Goal: Use online tool/utility

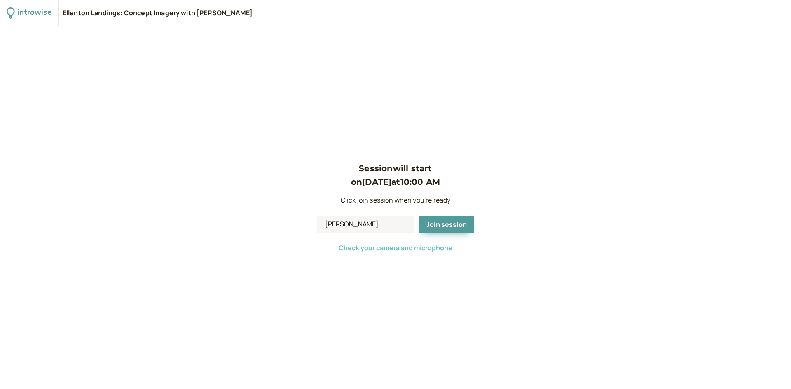
click at [426, 246] on span "Check your camera and microphone" at bounding box center [396, 248] width 114 height 9
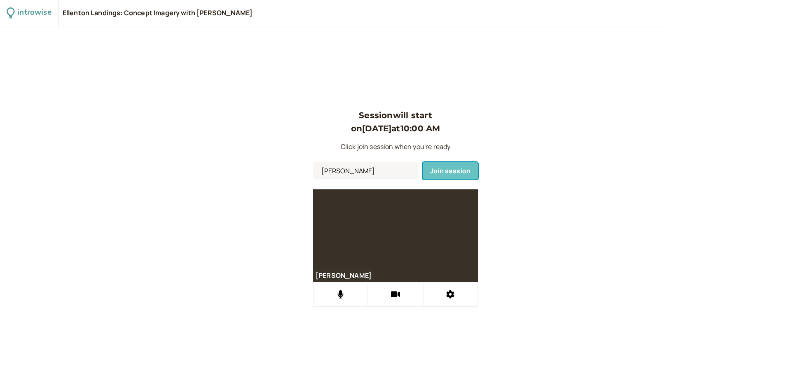
click at [450, 171] on span "Join session" at bounding box center [450, 170] width 40 height 9
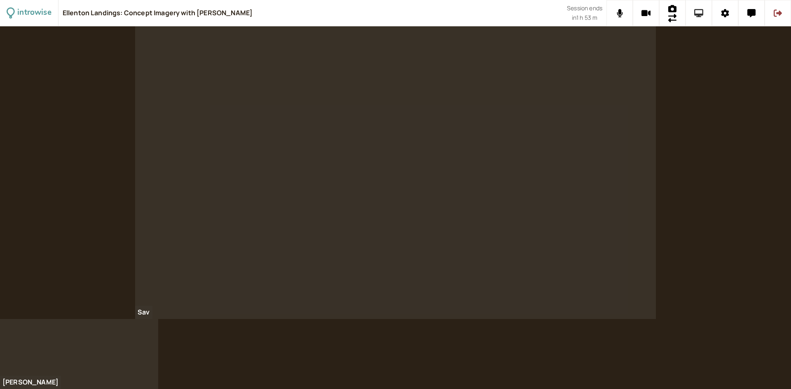
click at [700, 14] on icon at bounding box center [698, 13] width 9 height 8
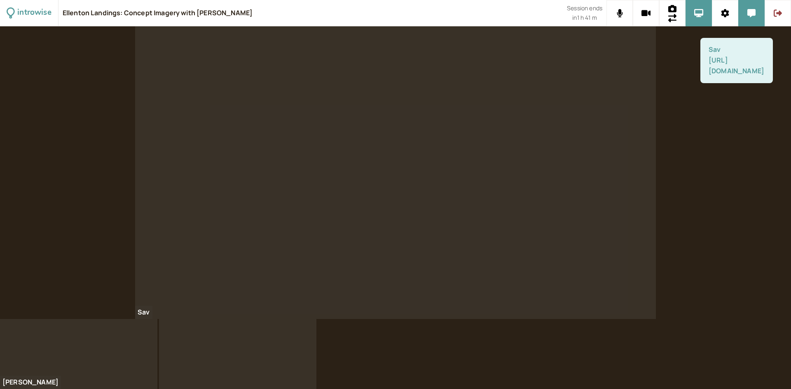
click at [724, 75] on link "[URL][DOMAIN_NAME]" at bounding box center [737, 66] width 56 height 20
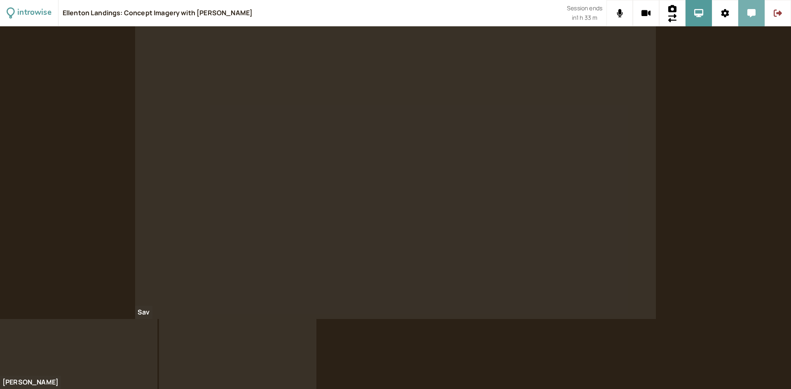
click at [759, 16] on button at bounding box center [751, 13] width 26 height 26
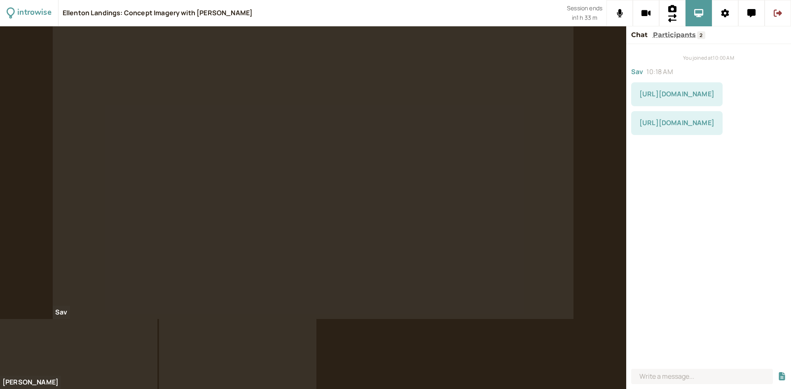
click at [710, 127] on link "[URL][DOMAIN_NAME]" at bounding box center [677, 122] width 75 height 9
click at [697, 156] on link "[URL][DOMAIN_NAME]" at bounding box center [677, 151] width 75 height 9
click at [744, 9] on button at bounding box center [751, 13] width 26 height 26
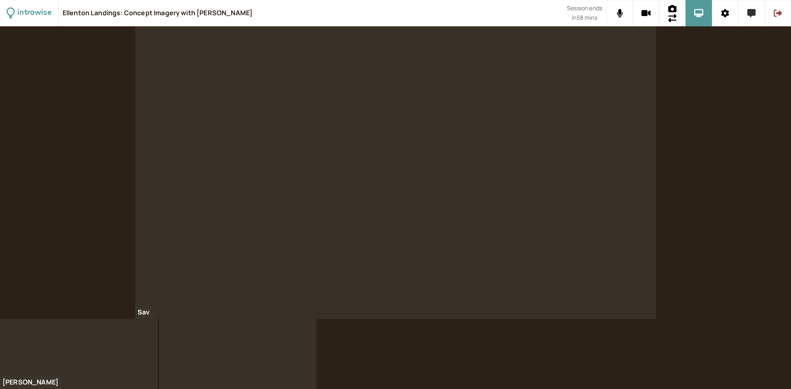
click at [749, 16] on icon at bounding box center [752, 13] width 8 height 8
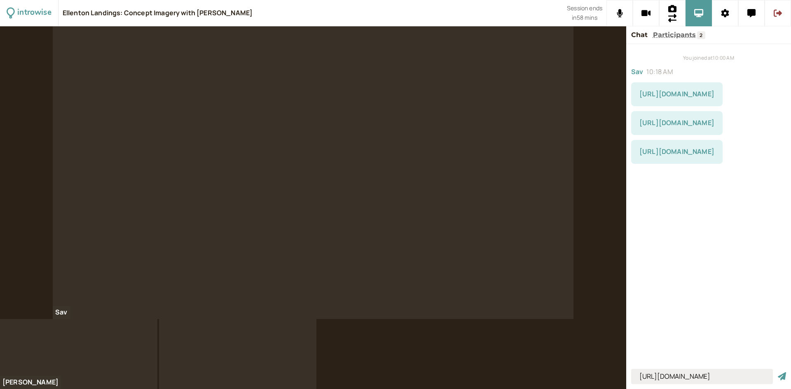
type input "[URL][DOMAIN_NAME]"
click at [778, 373] on button "submit" at bounding box center [782, 377] width 8 height 9
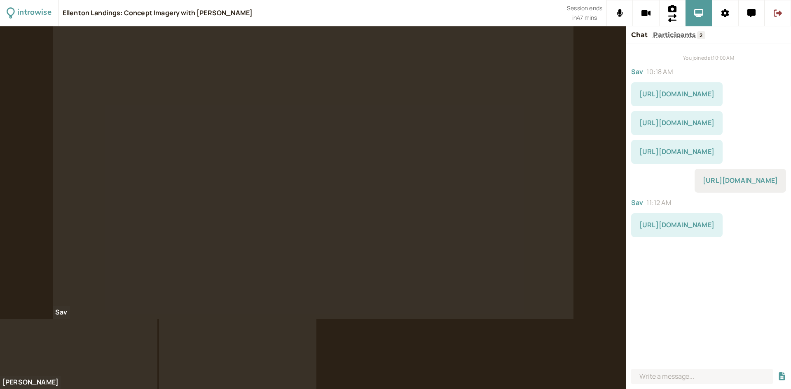
click at [689, 230] on link "[URL][DOMAIN_NAME]" at bounding box center [677, 224] width 75 height 9
click at [682, 379] on input at bounding box center [702, 376] width 142 height 15
paste input "change texture of rug to abstract white and light grey prints"
type input "change texture of rug to abstract white and light grey prints"
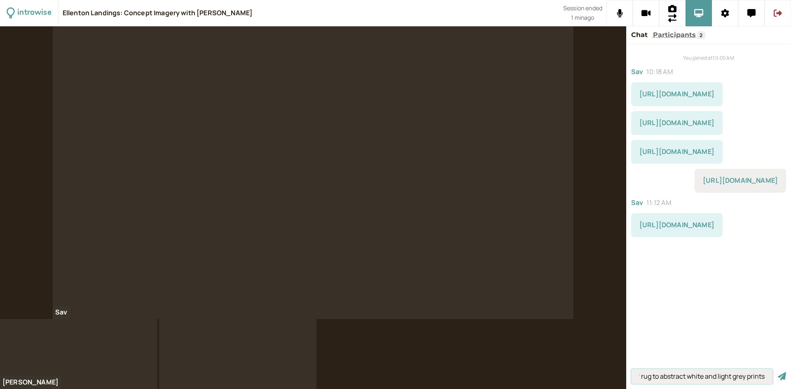
click at [778, 373] on button "submit" at bounding box center [782, 377] width 8 height 9
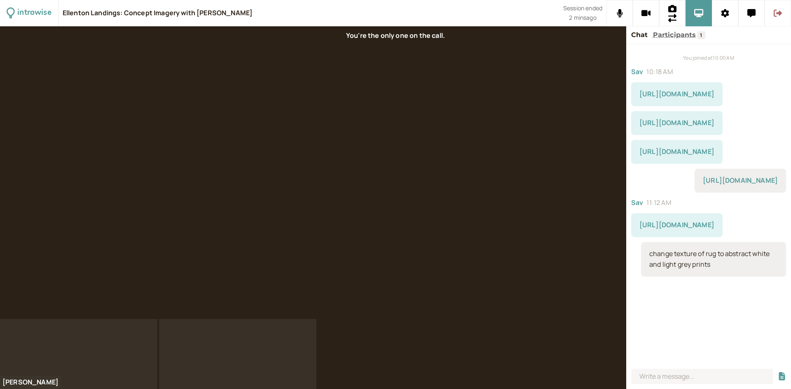
click at [778, 17] on icon at bounding box center [778, 13] width 8 height 8
